Goal: Information Seeking & Learning: Learn about a topic

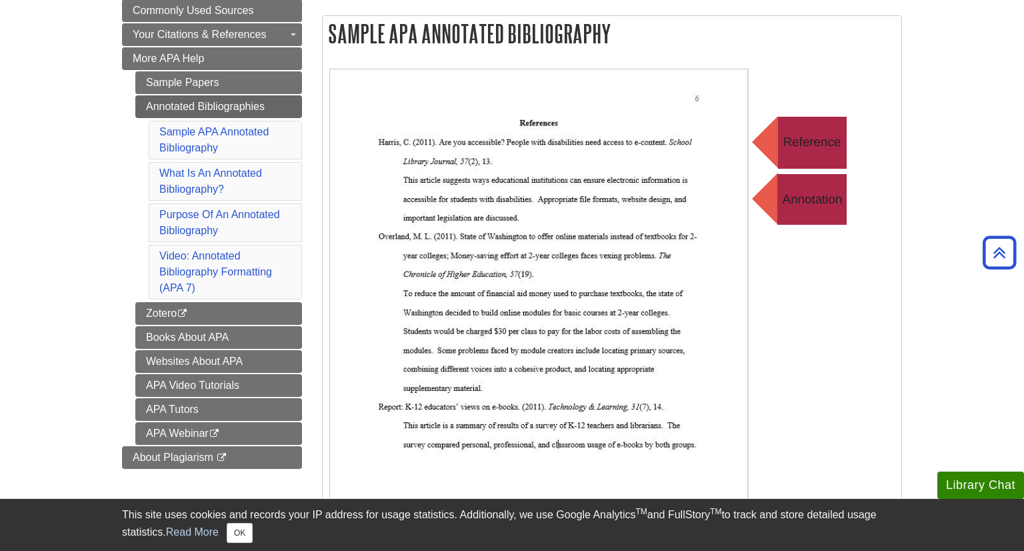
scroll to position [246, 0]
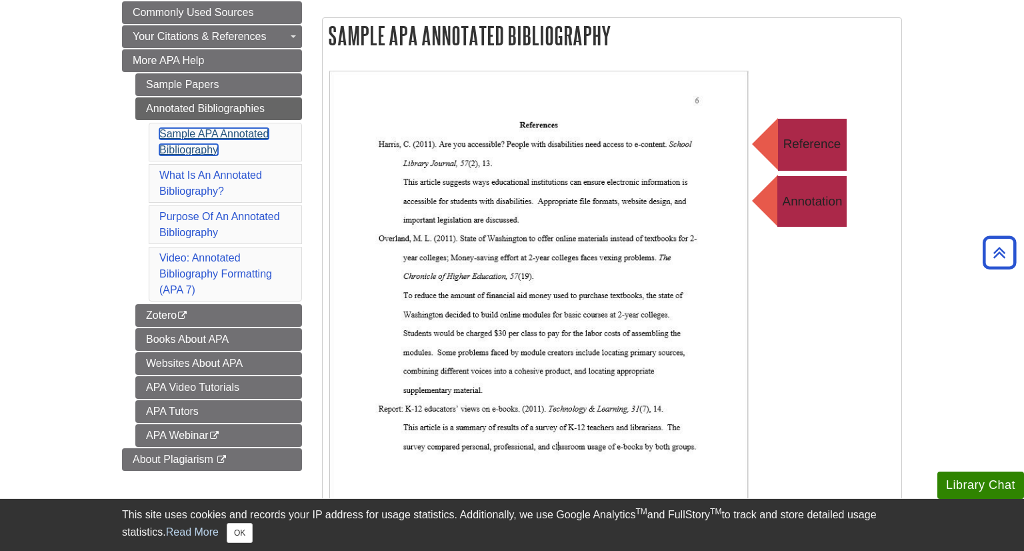
click at [195, 128] on link "Sample APA Annotated Bibliography" at bounding box center [213, 141] width 109 height 27
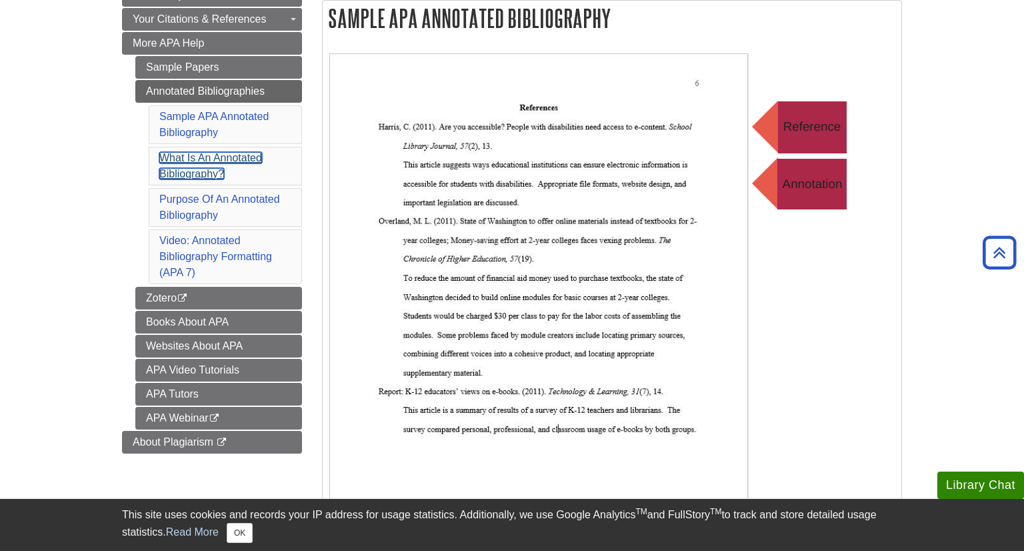
click at [203, 168] on link "What Is An Annotated Bibliography?" at bounding box center [210, 165] width 103 height 27
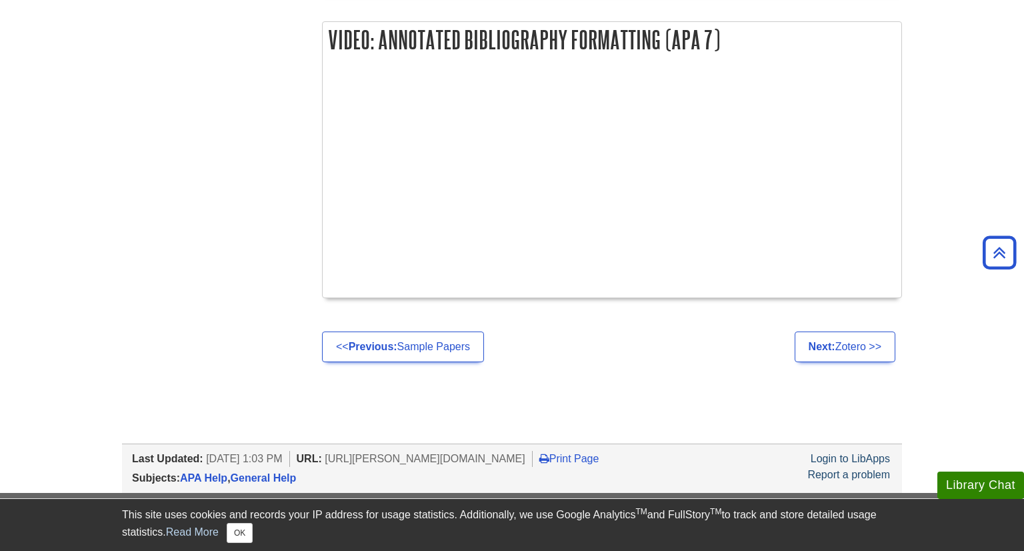
scroll to position [1508, 0]
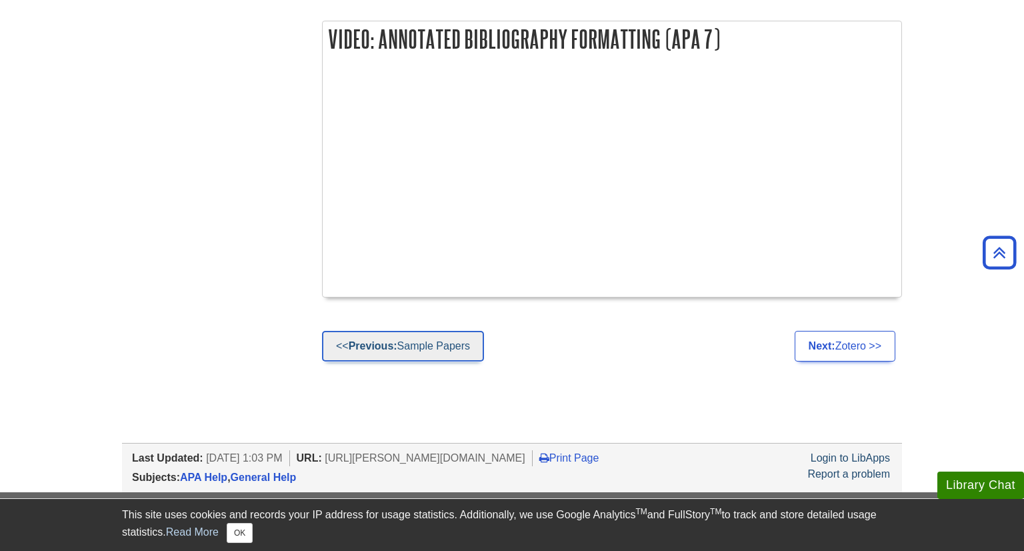
click at [420, 341] on link "<< Previous: Sample Papers" at bounding box center [403, 346] width 162 height 31
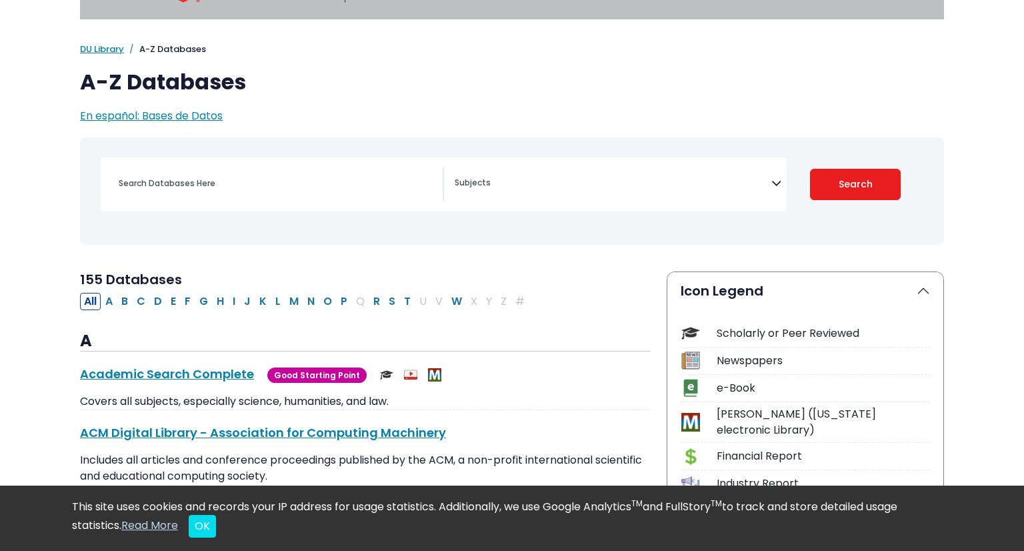
scroll to position [51, 0]
click at [143, 300] on button "C" at bounding box center [141, 300] width 17 height 17
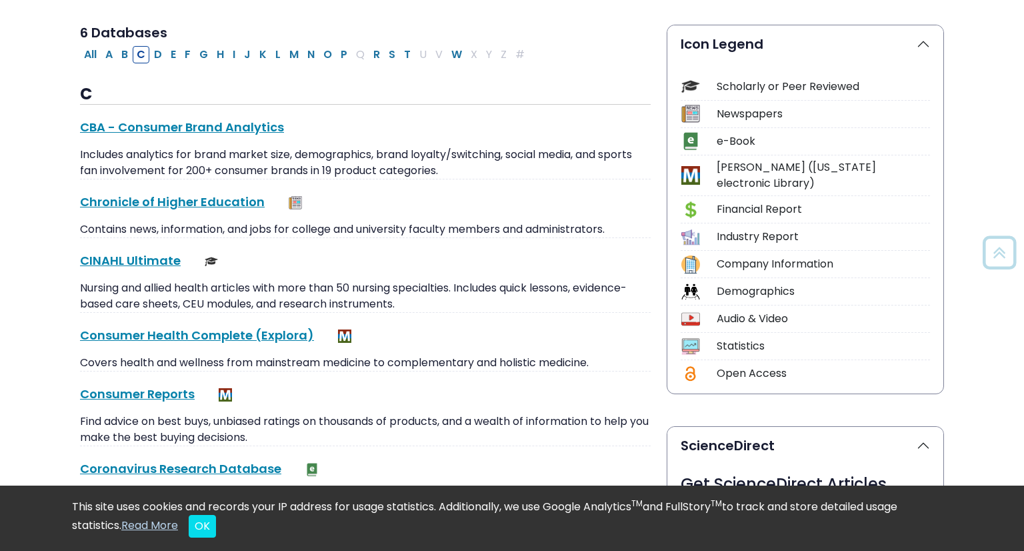
scroll to position [309, 0]
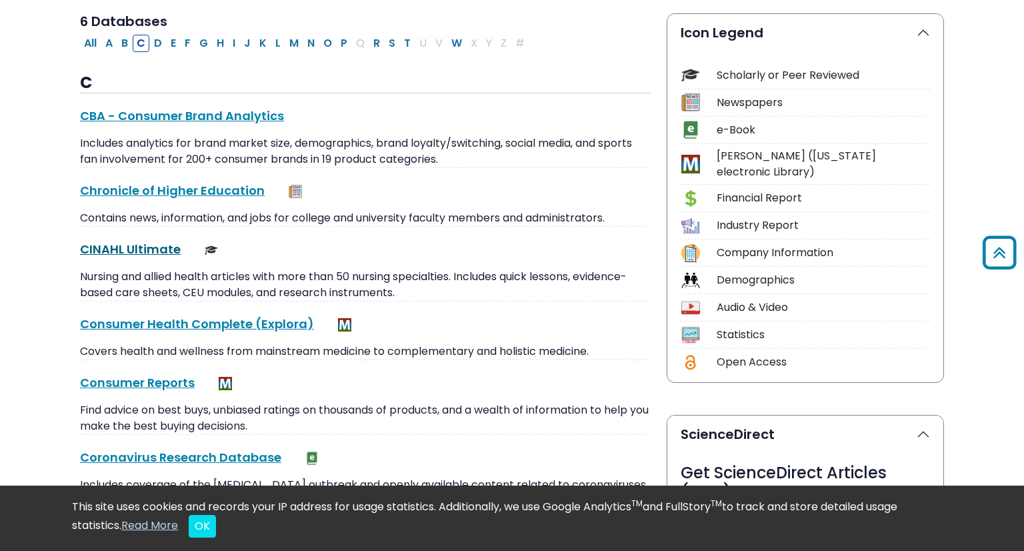
click at [135, 241] on link "CINAHL Ultimate This link opens in a new window" at bounding box center [130, 249] width 101 height 17
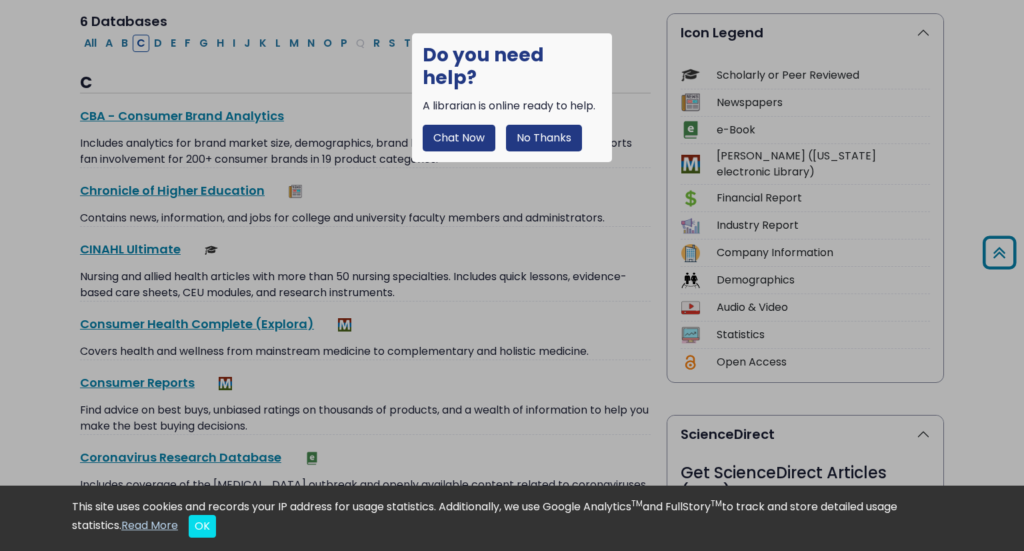
click at [526, 125] on button "No Thanks" at bounding box center [544, 138] width 76 height 27
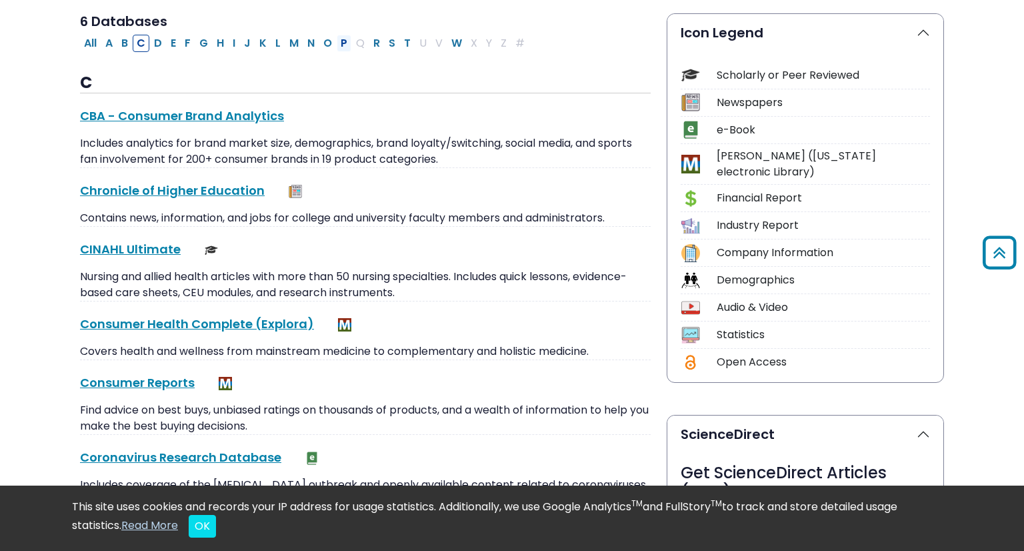
click at [337, 42] on button "P" at bounding box center [344, 43] width 15 height 17
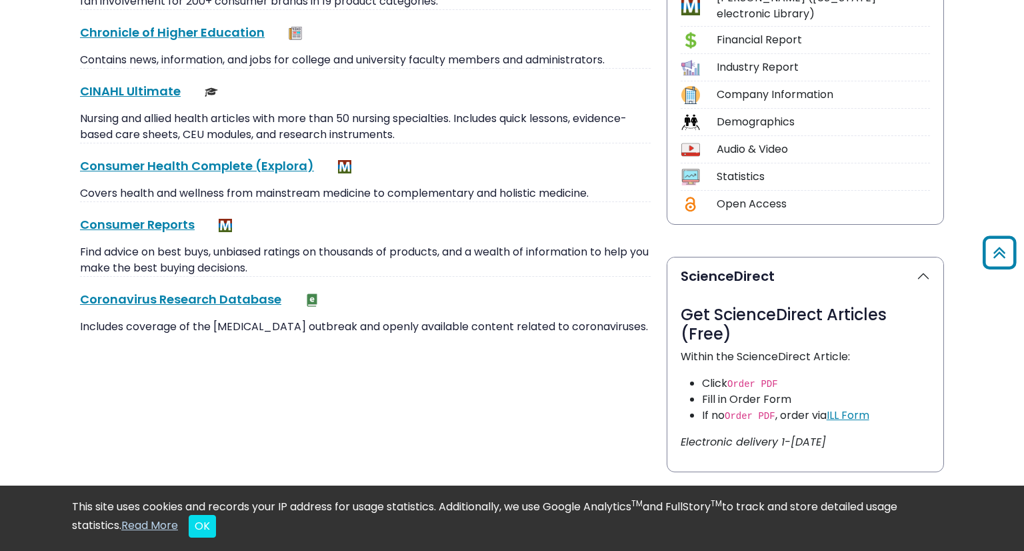
select select "Database Subject Filter"
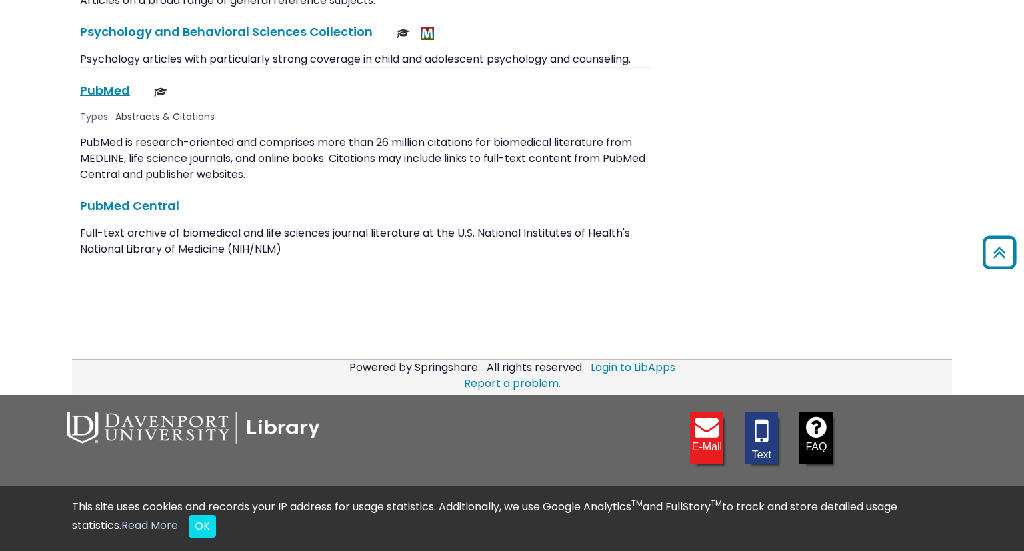
scroll to position [2105, 0]
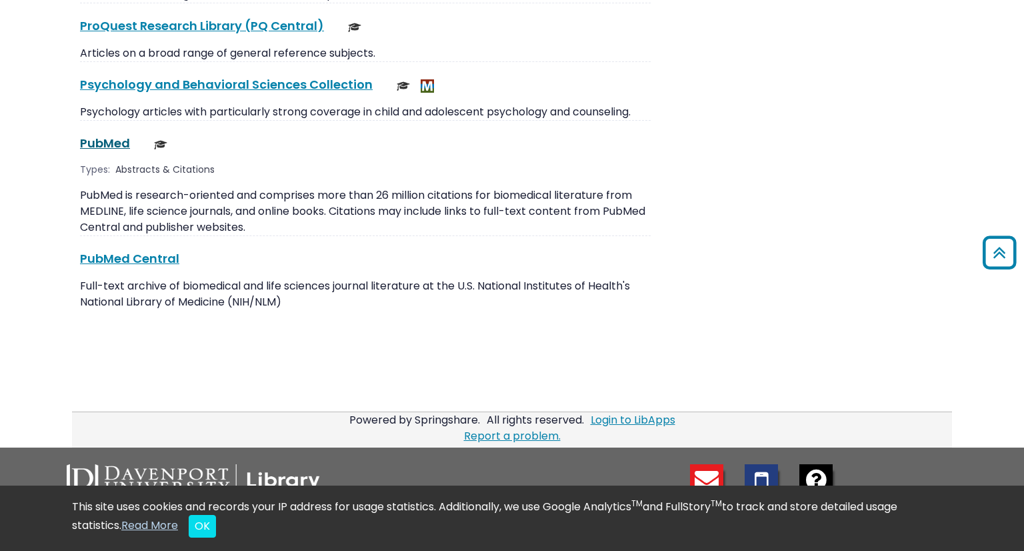
click at [121, 135] on link "PubMed This link opens in a new window" at bounding box center [105, 143] width 50 height 17
